Goal: Information Seeking & Learning: Learn about a topic

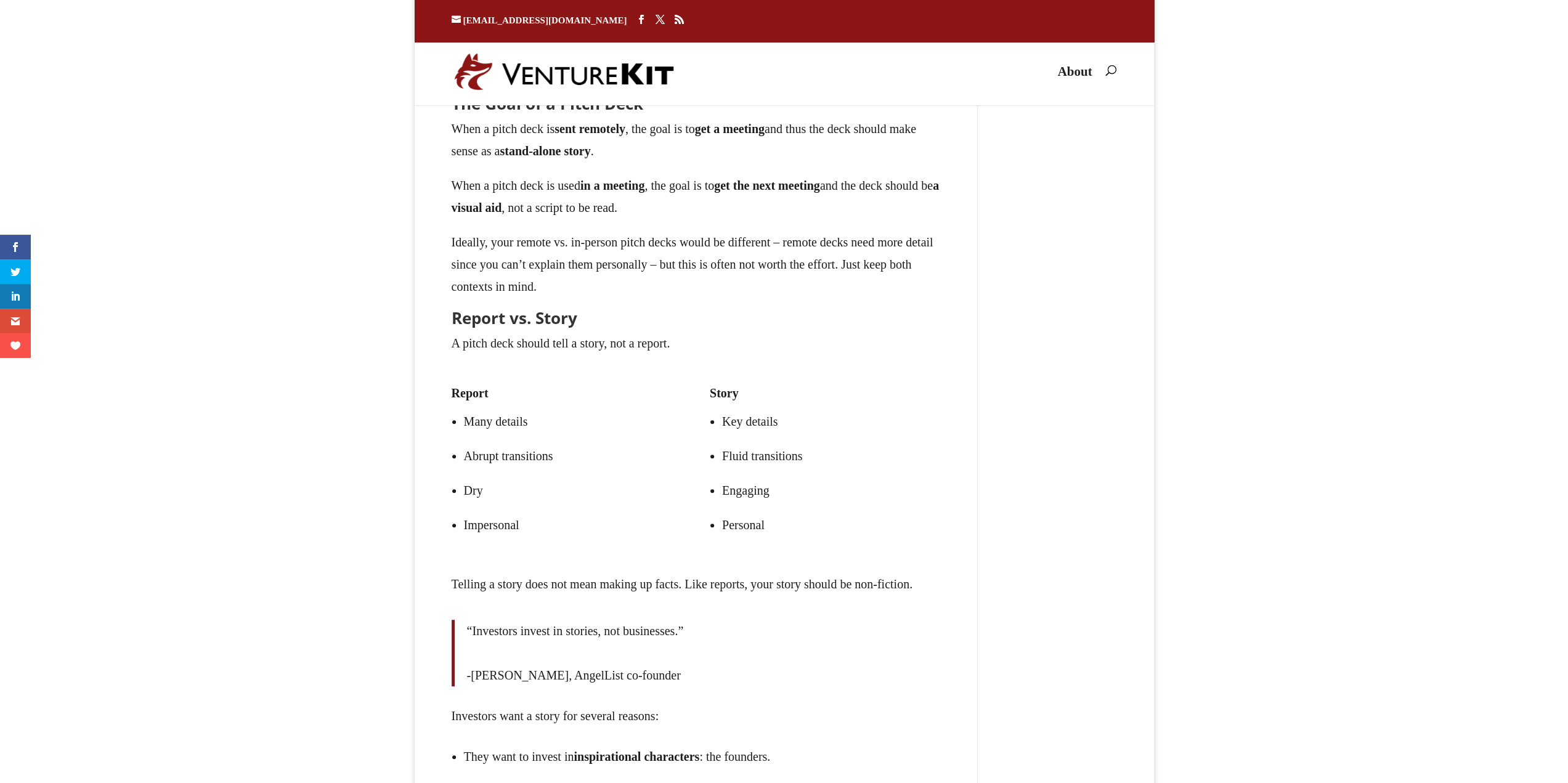
type textarea "Comment *"
type input "Name *"
type input "Email *"
type input "Website"
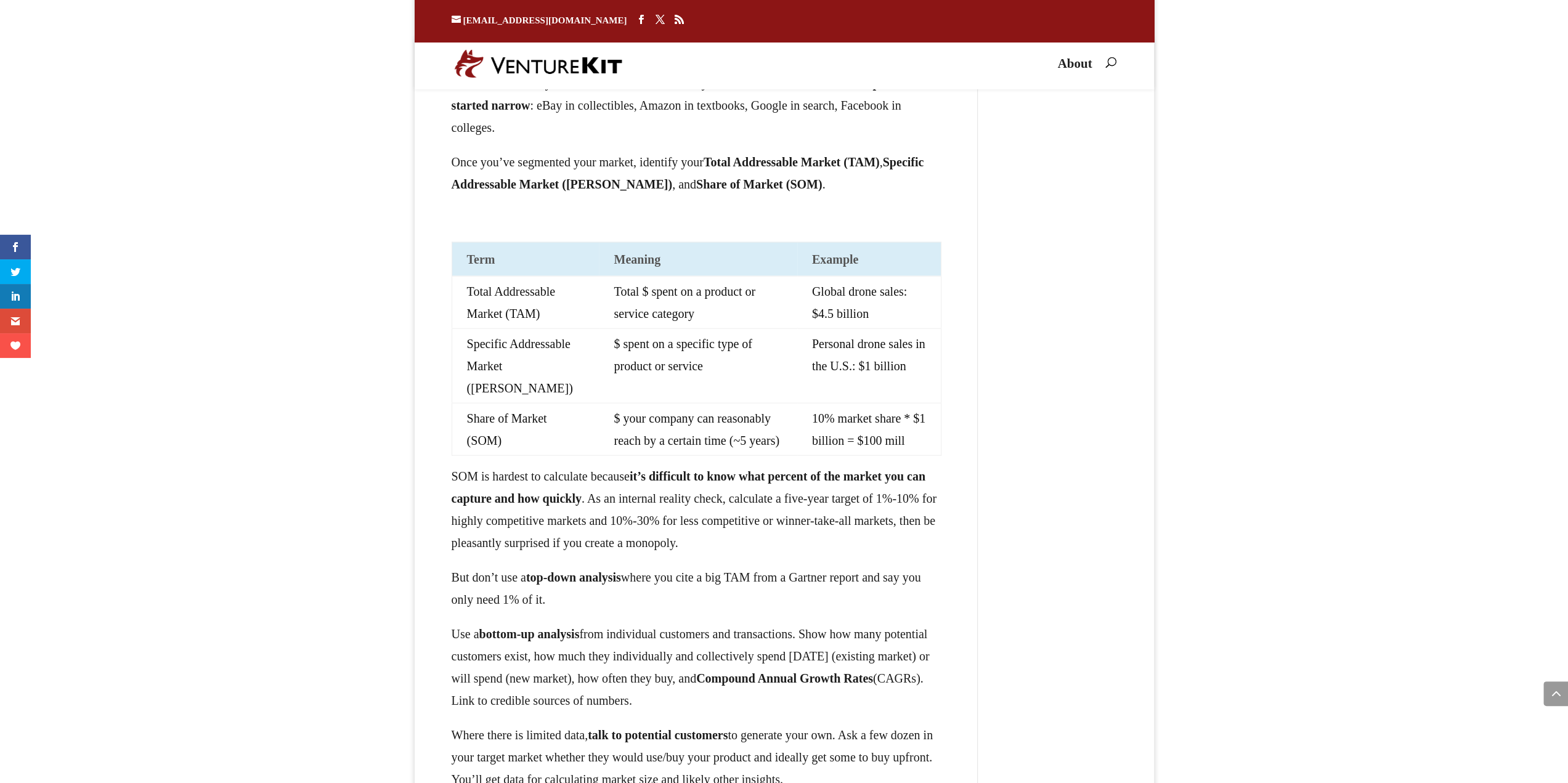
scroll to position [7379, 0]
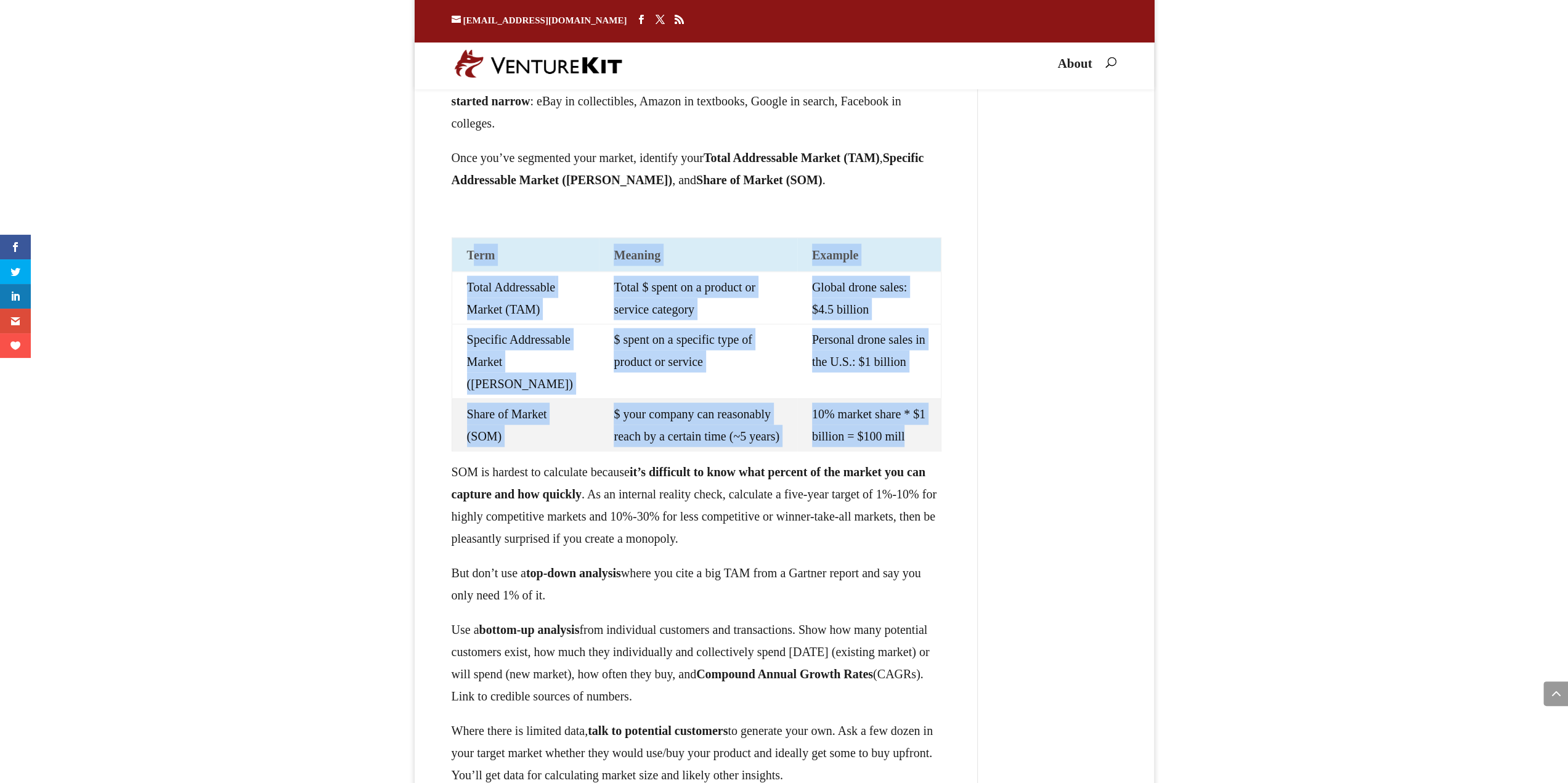
drag, startPoint x: 472, startPoint y: 443, endPoint x: 929, endPoint y: 635, distance: 495.7
click at [929, 451] on table "Term Meaning Example Total Addressable Market (TAM) Total $ spent on a product …" at bounding box center [696, 344] width 490 height 214
copy table "erm Meaning Example Total Addressable Market (TAM) Total $ spent on a product o…"
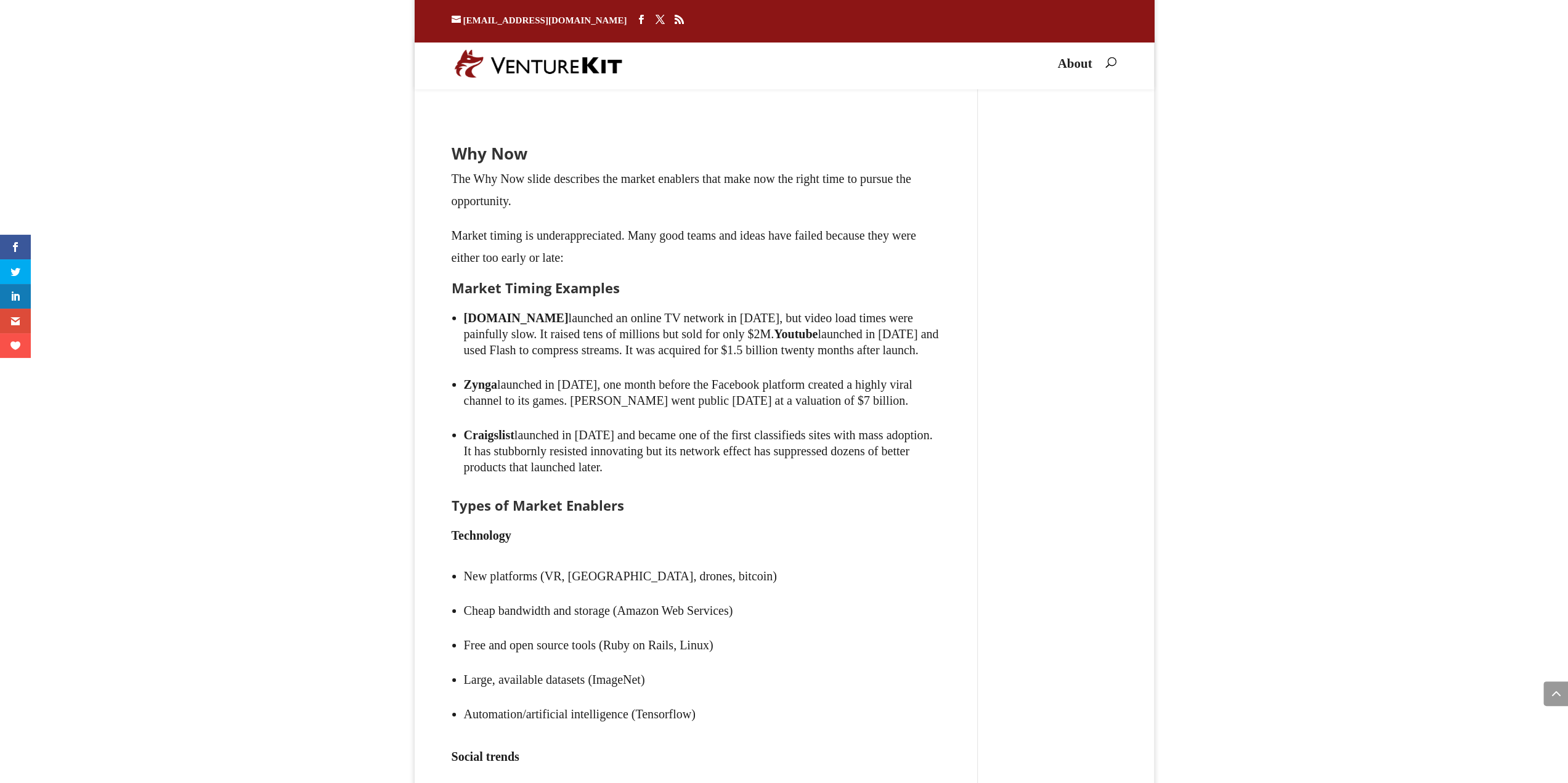
scroll to position [8378, 0]
click at [637, 76] on img at bounding box center [632, 39] width 102 height 73
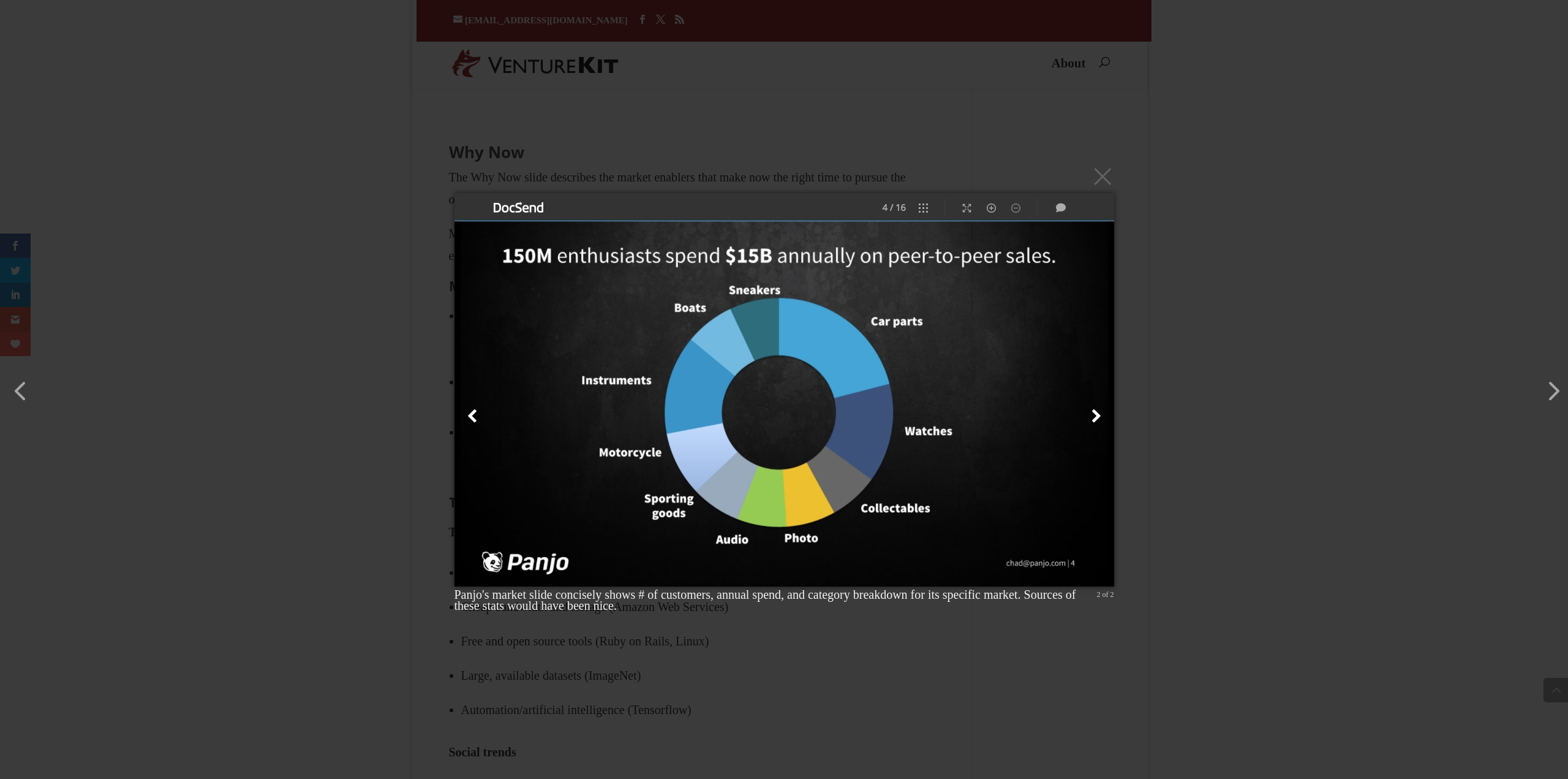
click at [468, 420] on img at bounding box center [784, 390] width 660 height 443
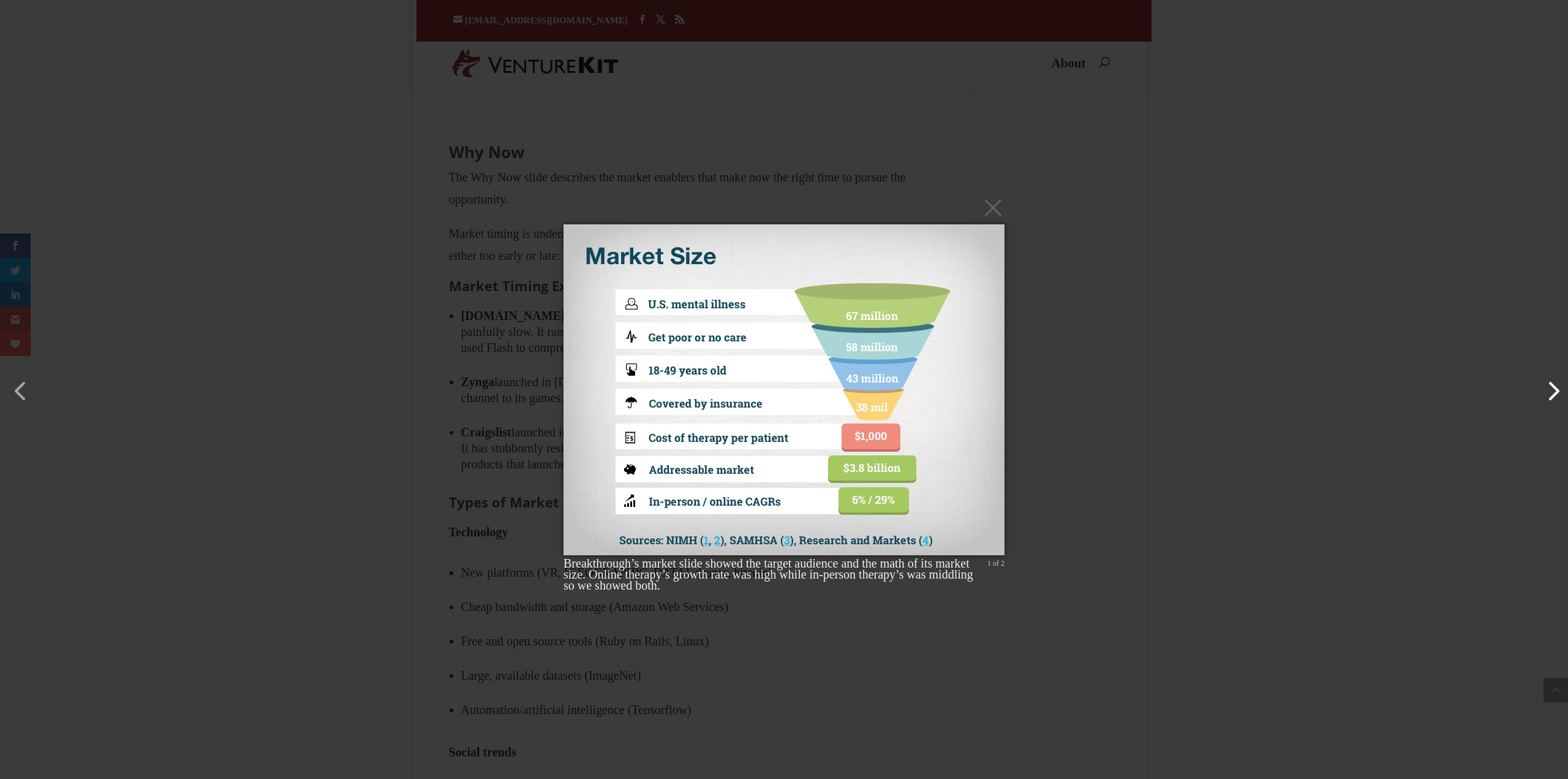
click at [1555, 398] on button "button" at bounding box center [1548, 385] width 30 height 30
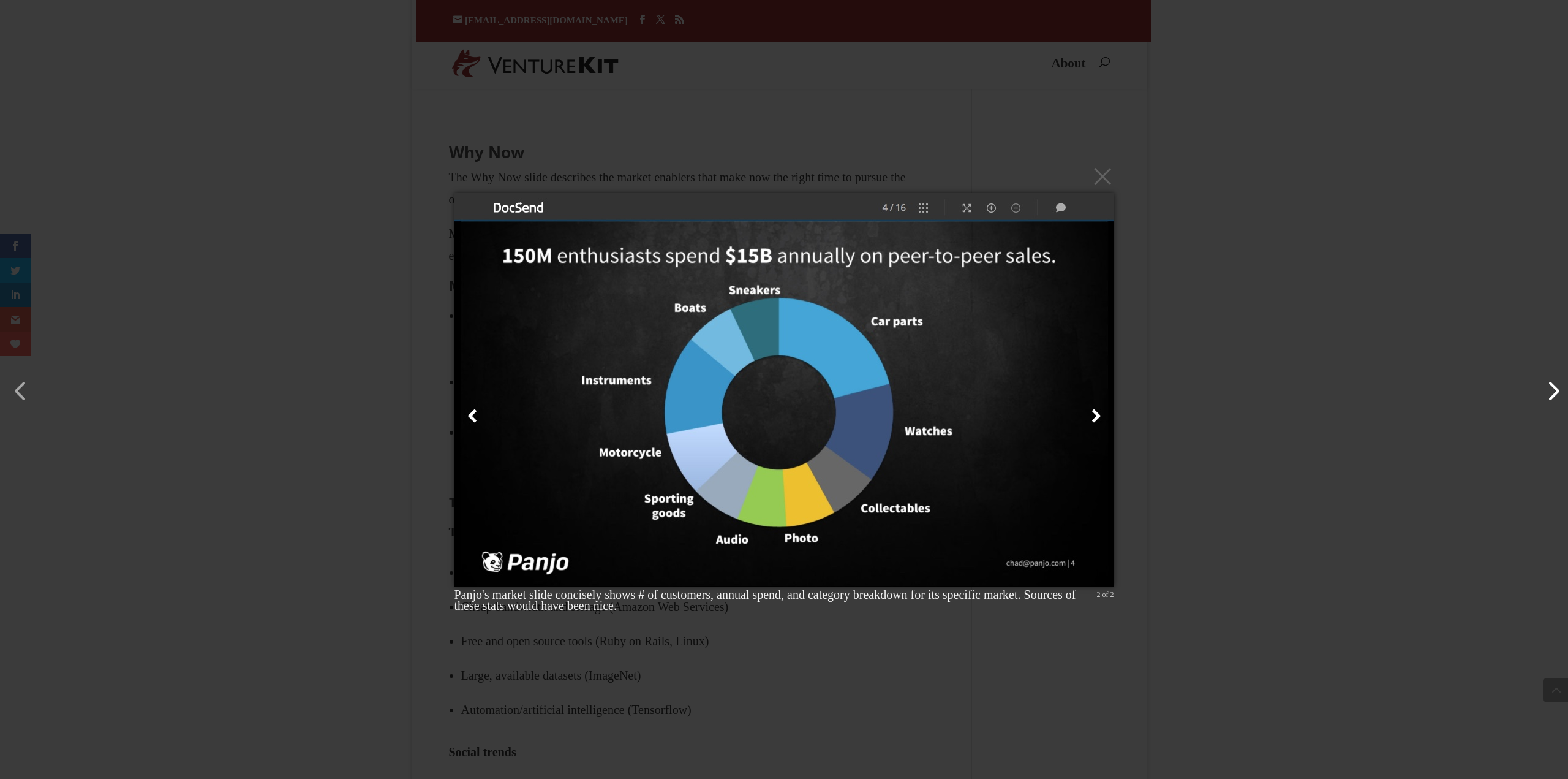
click at [1555, 395] on button "button" at bounding box center [1548, 385] width 30 height 30
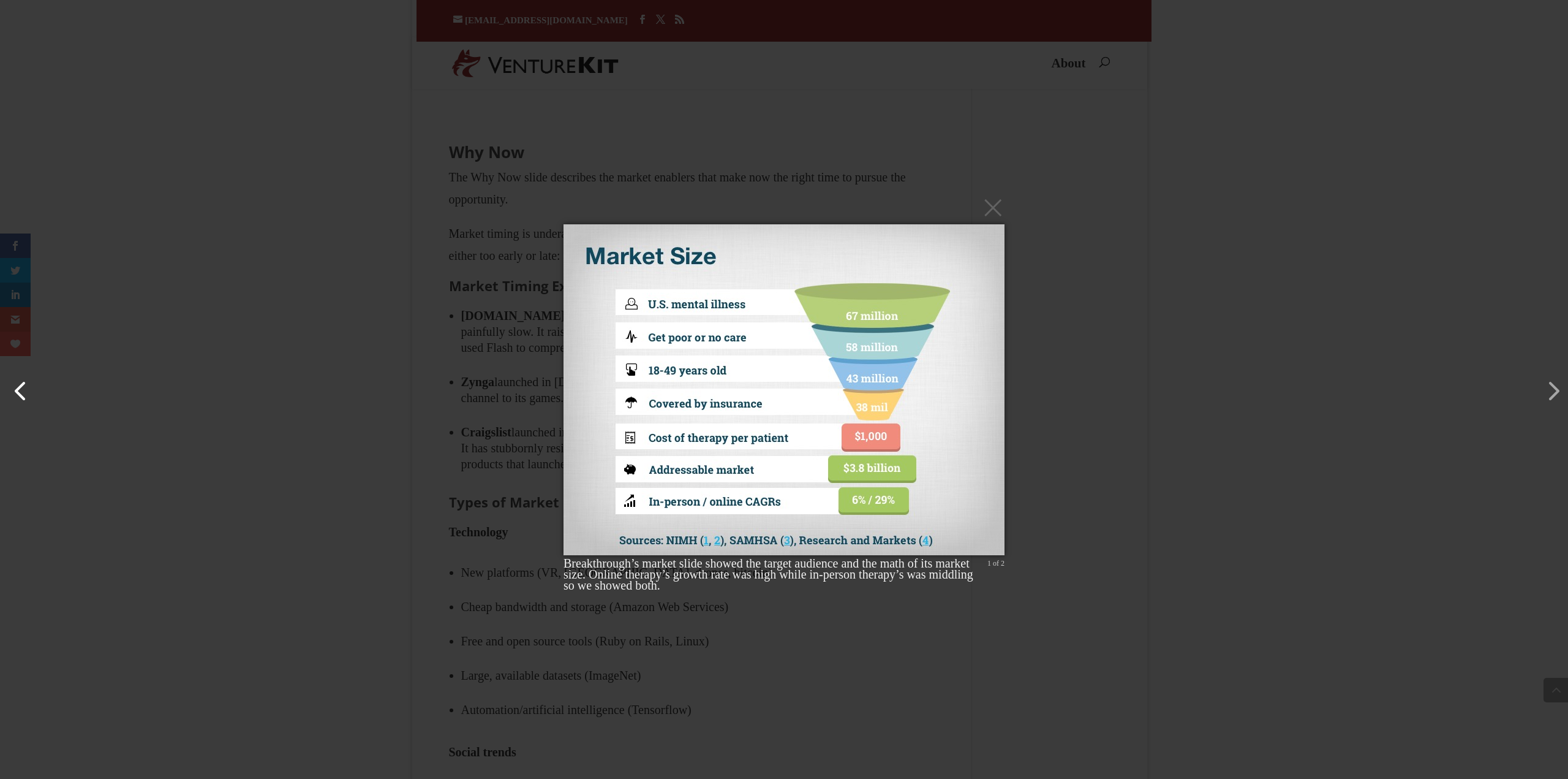
click at [12, 395] on button "button" at bounding box center [15, 385] width 30 height 30
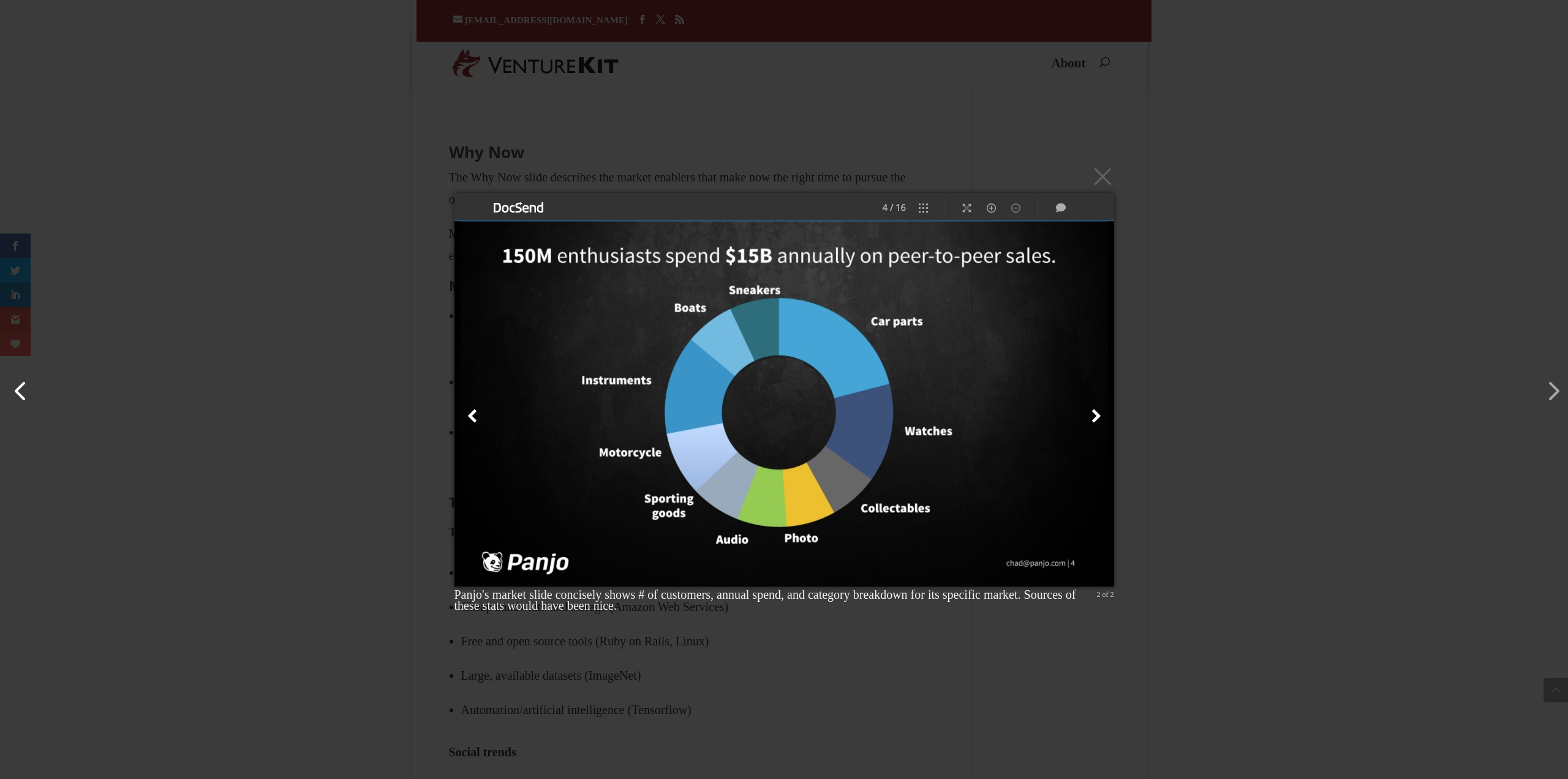
click at [12, 395] on button "button" at bounding box center [15, 385] width 30 height 30
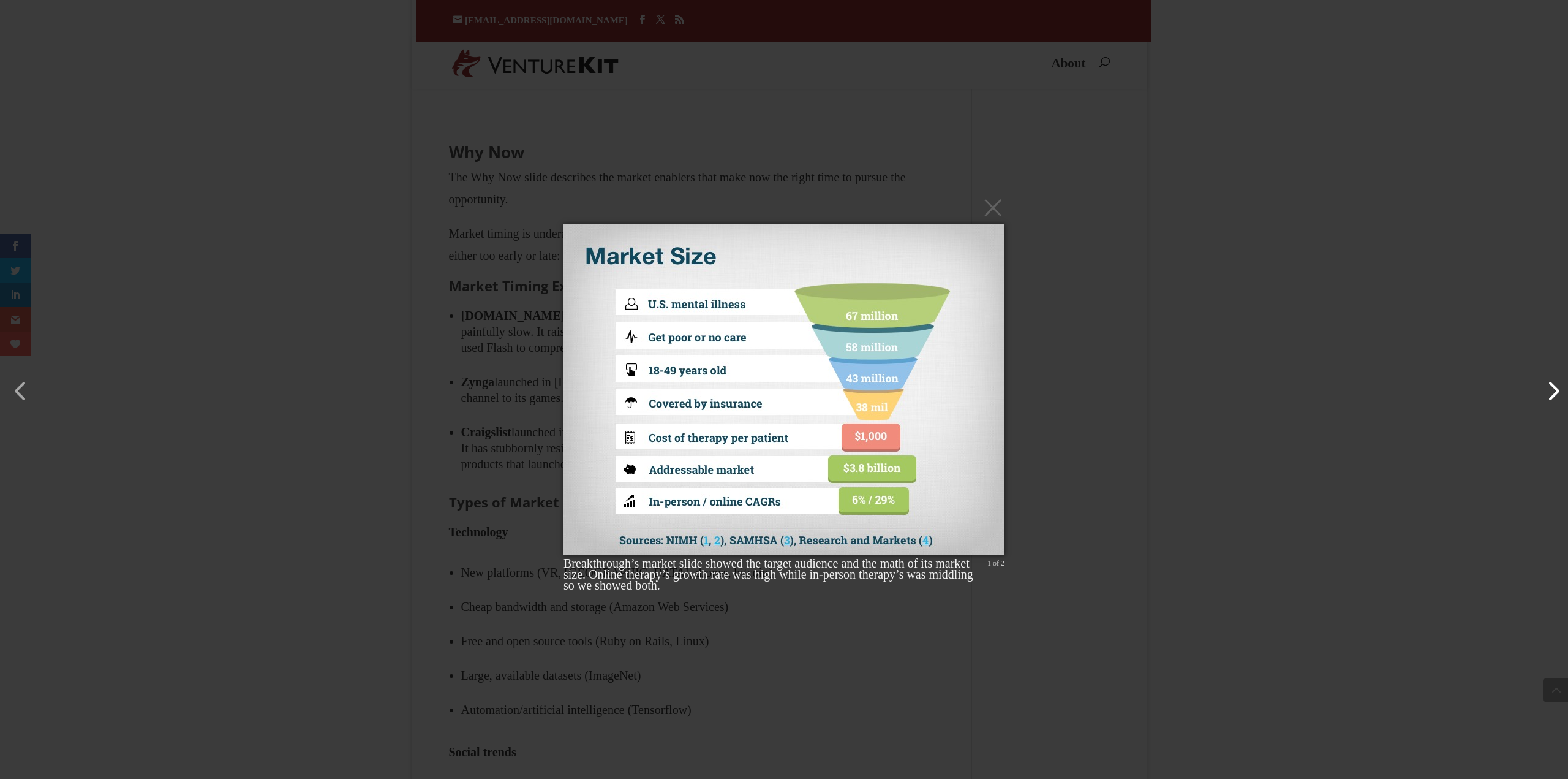
click at [1556, 399] on button "button" at bounding box center [1548, 385] width 30 height 30
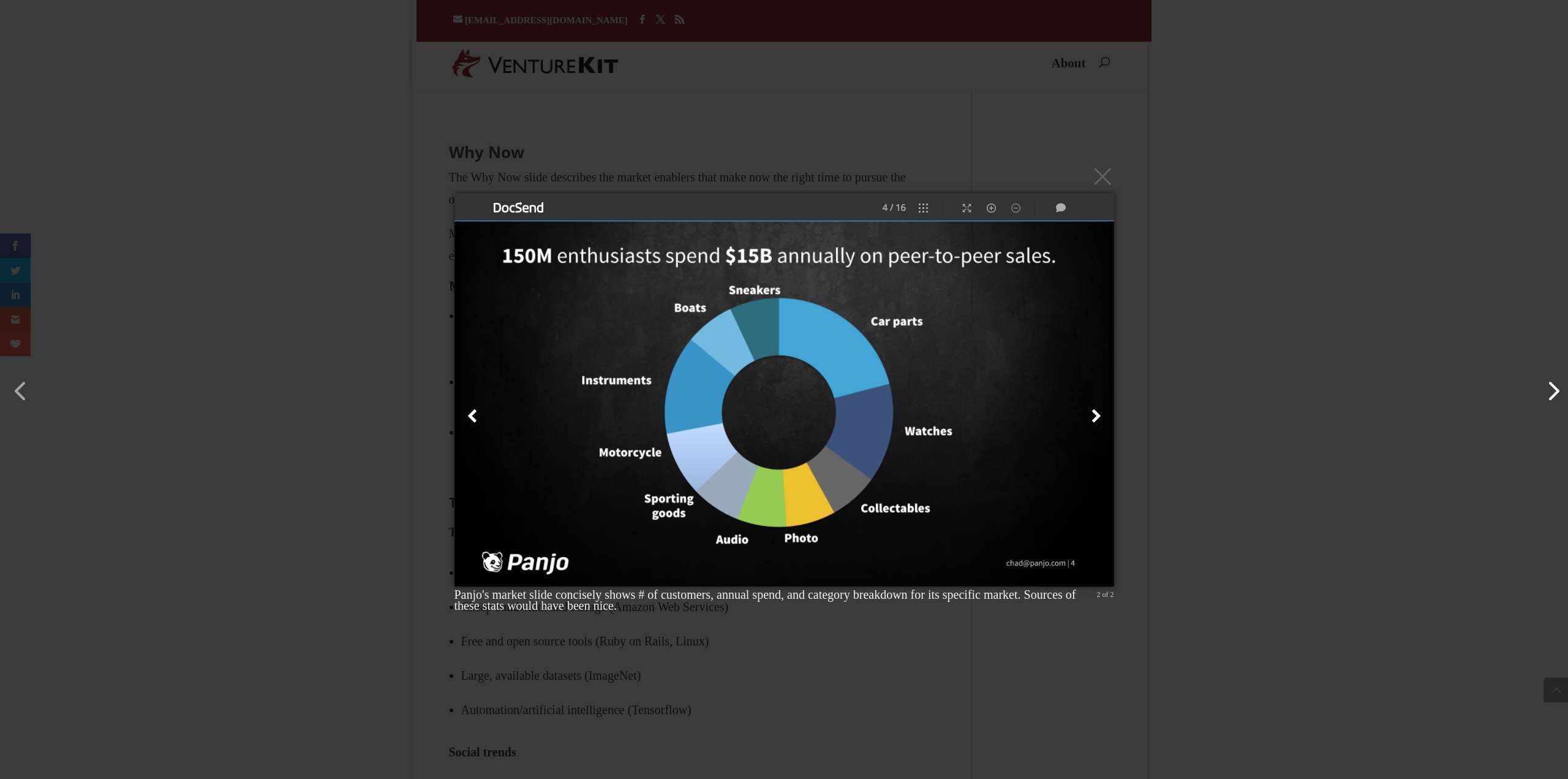
click at [1556, 398] on button "button" at bounding box center [1548, 385] width 30 height 30
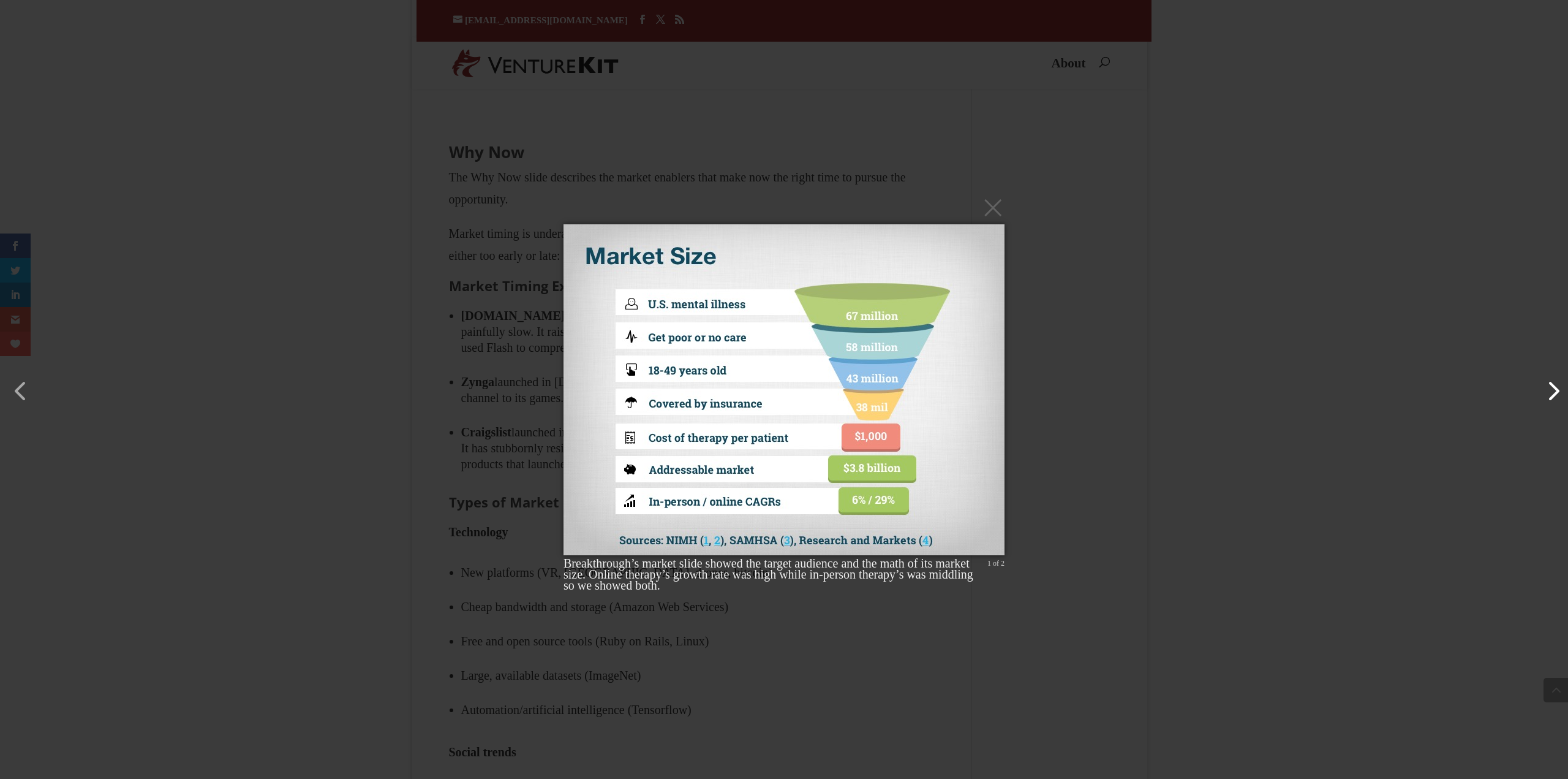
click at [1555, 398] on button "button" at bounding box center [1548, 385] width 30 height 30
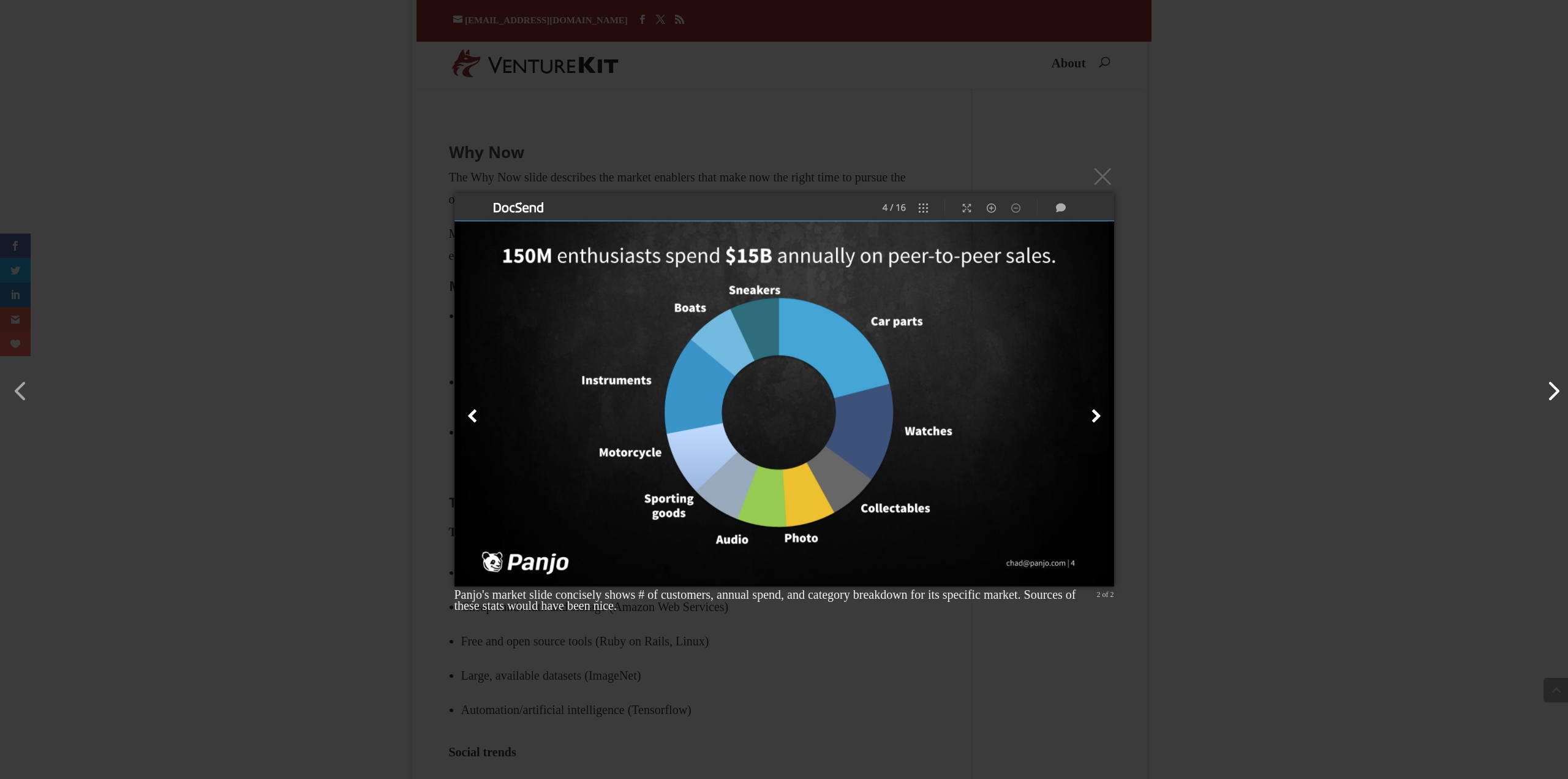
click at [1555, 398] on button "button" at bounding box center [1548, 385] width 30 height 30
